Goal: Information Seeking & Learning: Learn about a topic

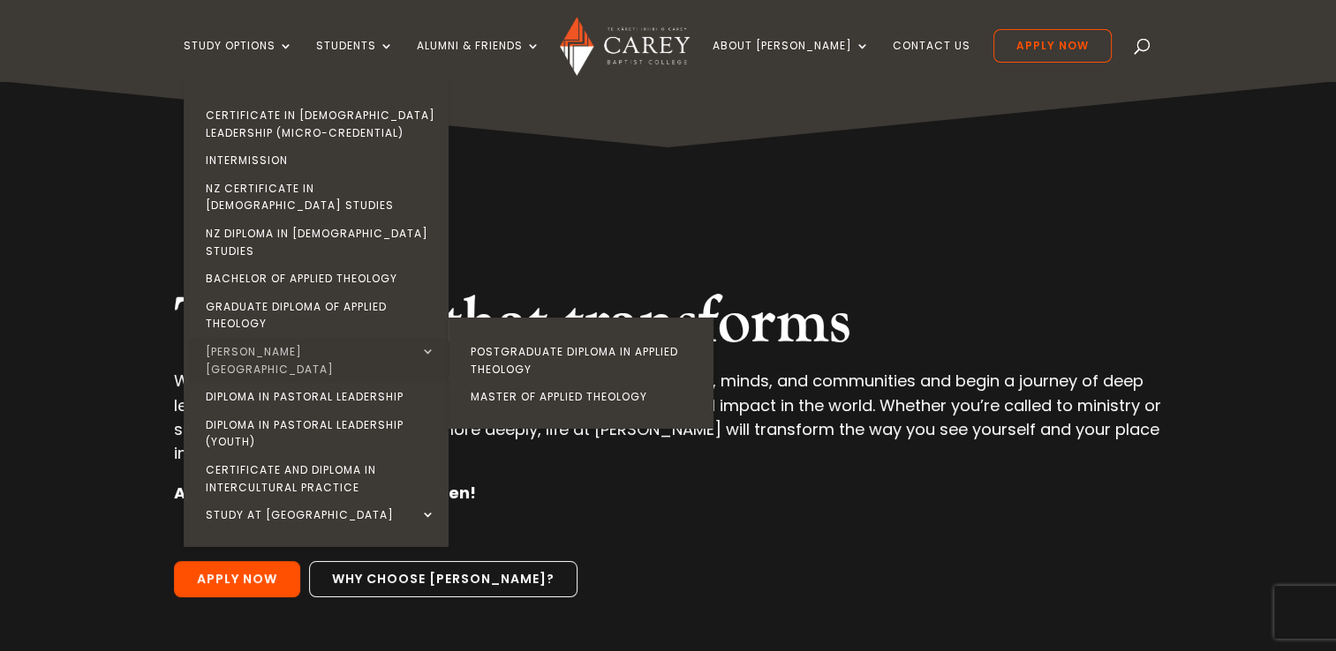
click at [310, 338] on link "[PERSON_NAME][GEOGRAPHIC_DATA]" at bounding box center [320, 360] width 265 height 45
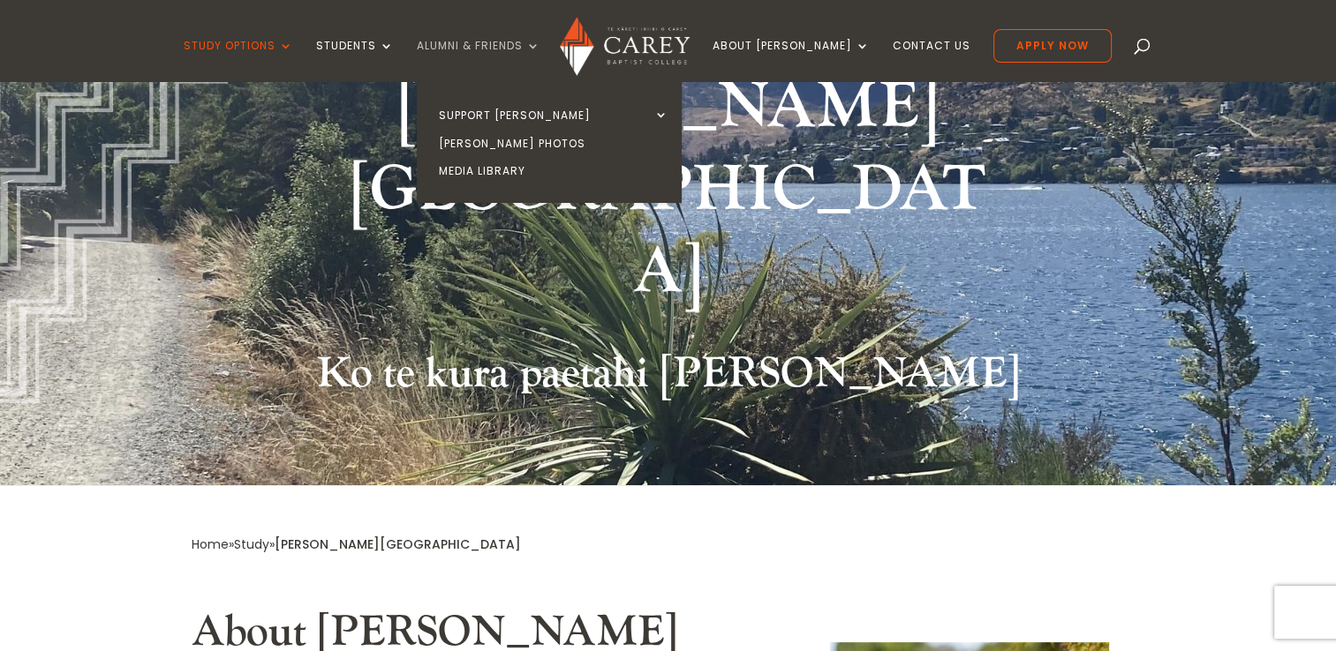
scroll to position [177, 0]
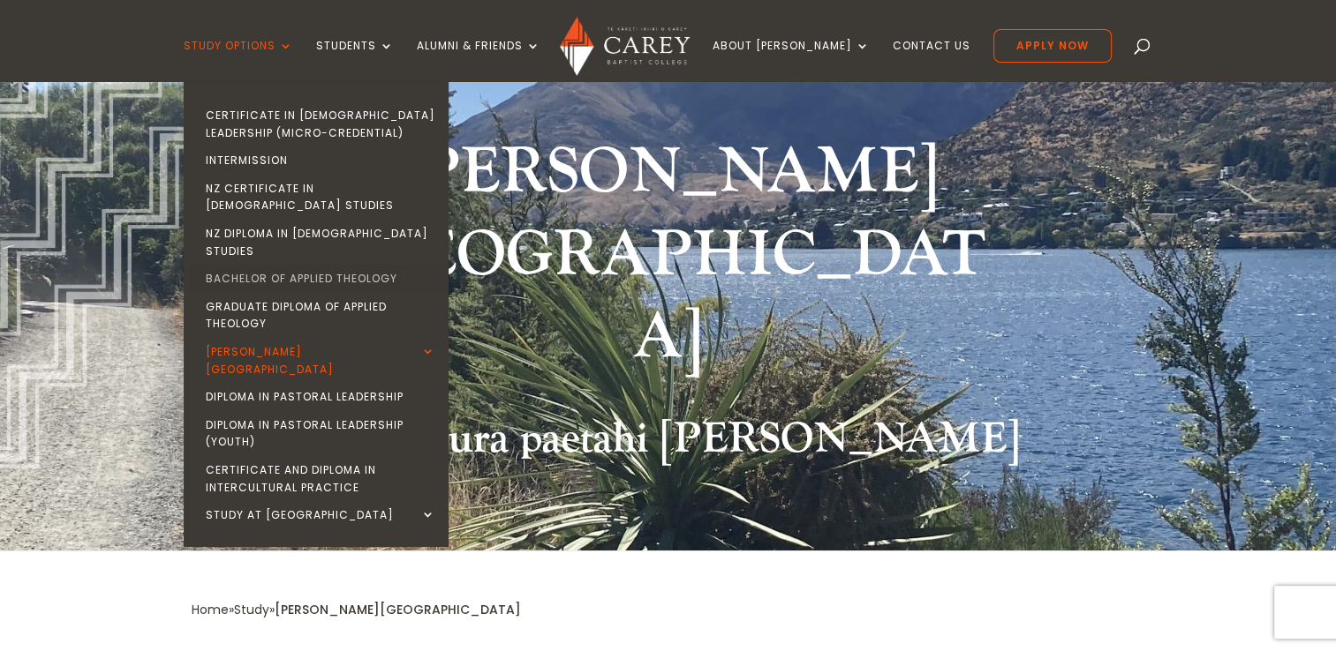
click at [328, 265] on link "Bachelor of Applied Theology" at bounding box center [320, 279] width 265 height 28
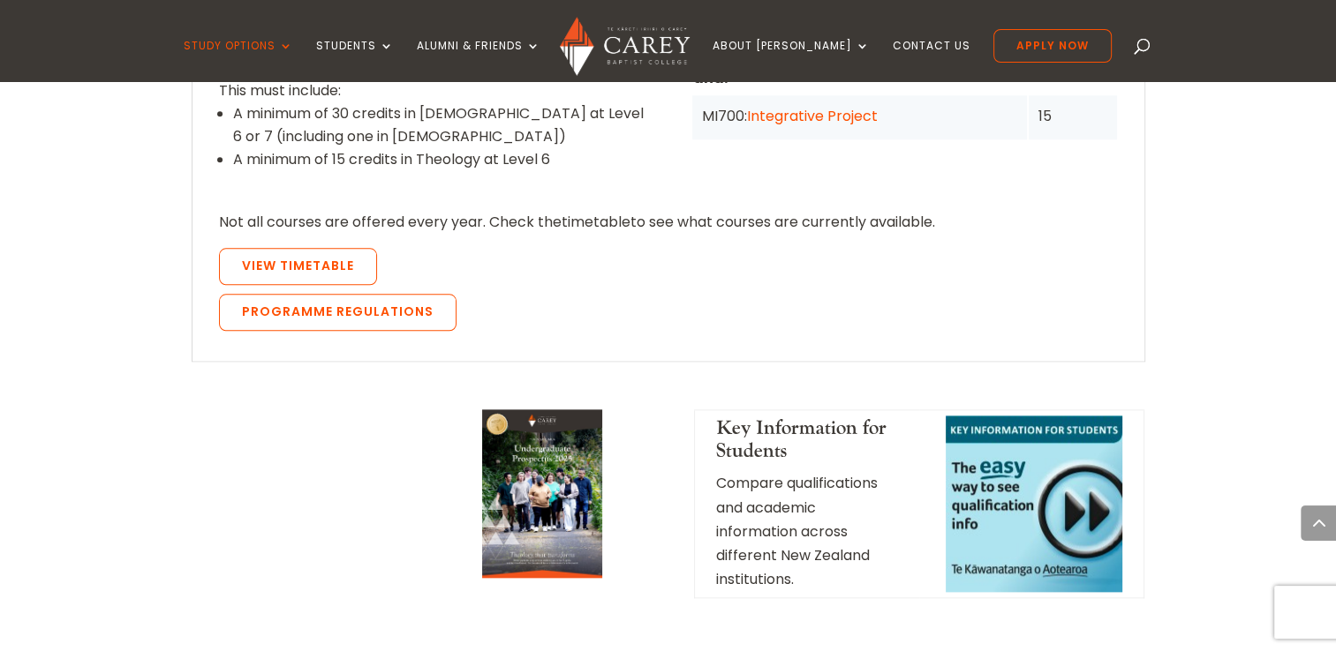
scroll to position [1854, 0]
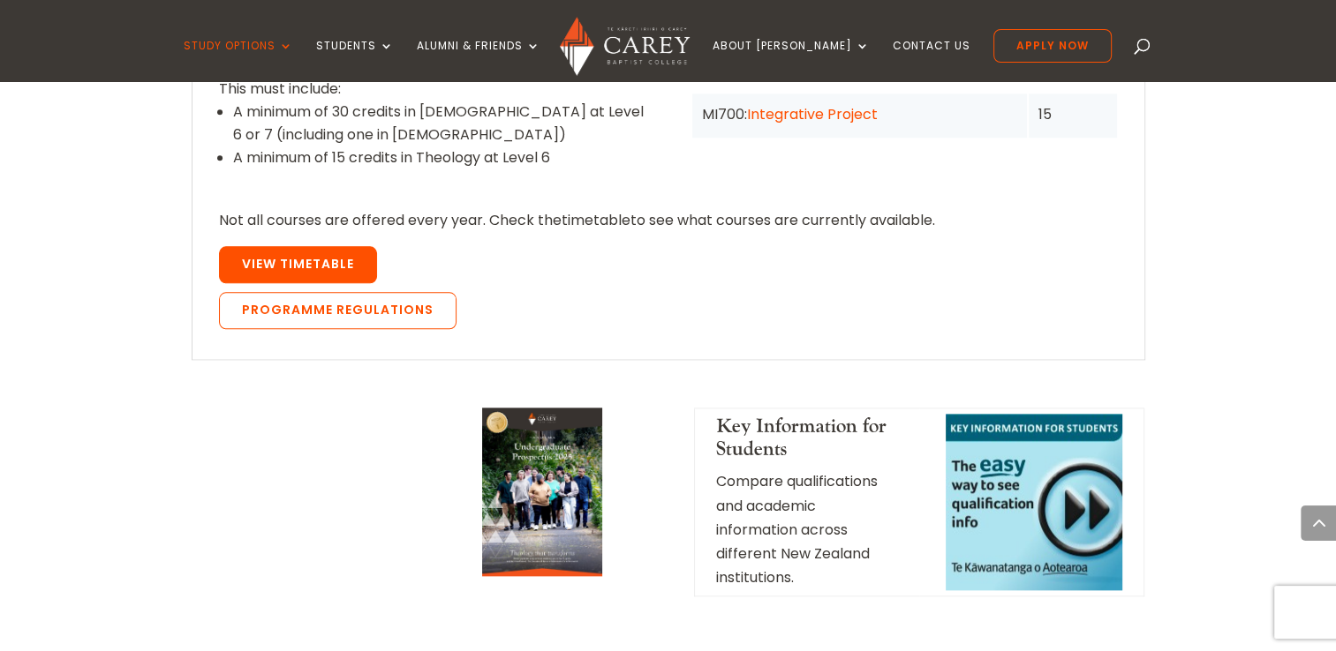
click at [294, 255] on span "View Timetable" at bounding box center [298, 264] width 112 height 18
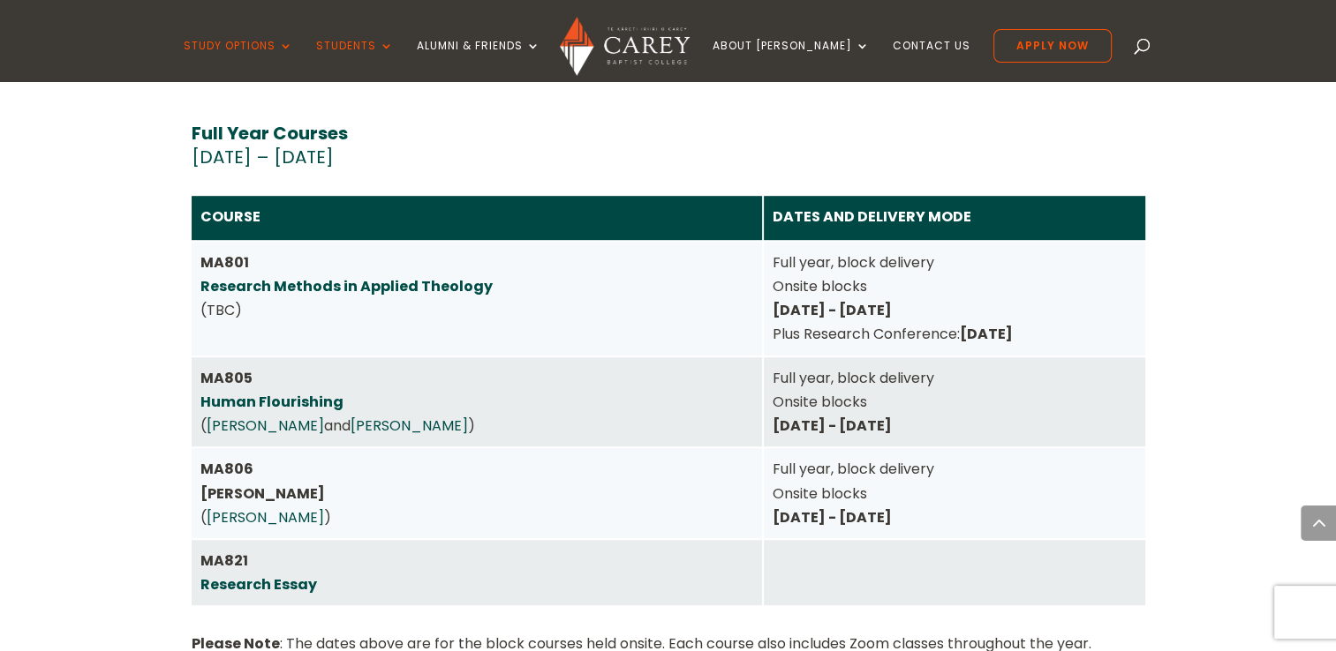
scroll to position [7717, 0]
